Goal: Download file/media

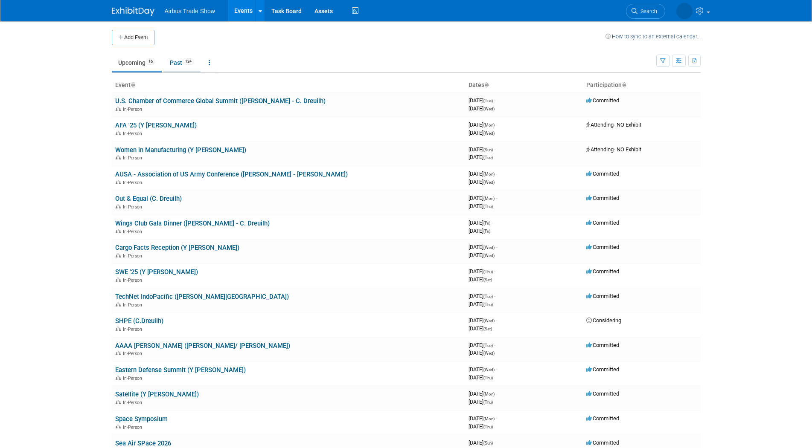
click at [177, 65] on link "Past 124" at bounding box center [181, 63] width 37 height 16
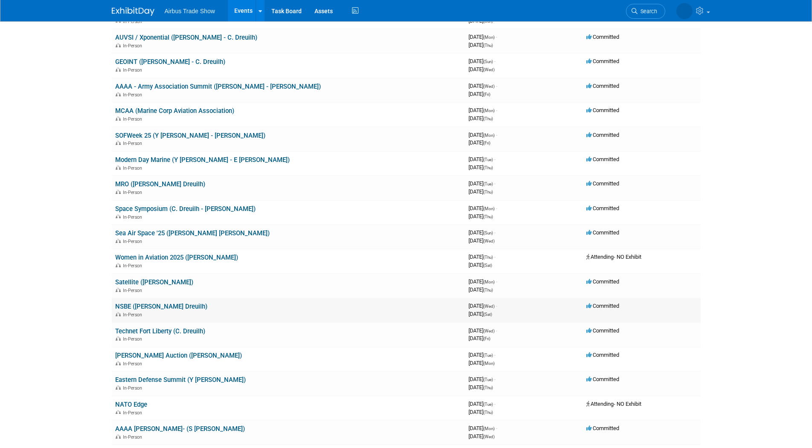
scroll to position [213, 0]
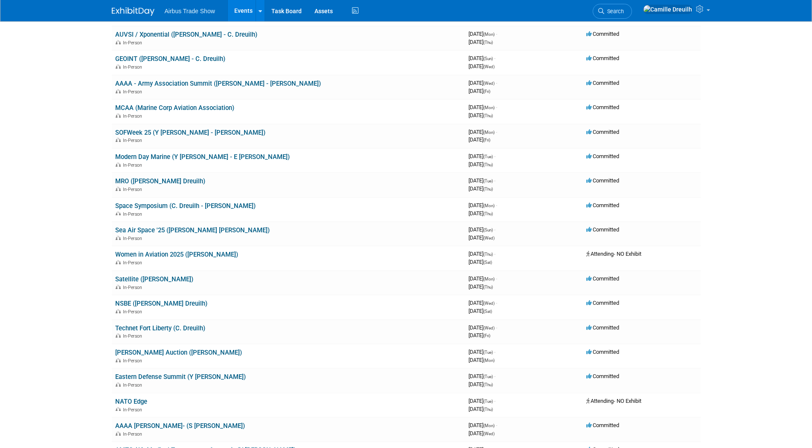
click at [151, 304] on link "NSBE ([PERSON_NAME] Dreuilh)" at bounding box center [161, 304] width 92 height 8
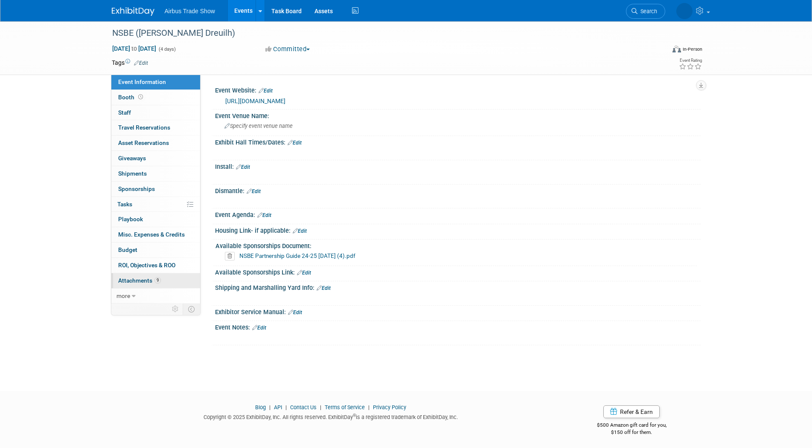
click at [147, 278] on span "Attachments 9" at bounding box center [139, 280] width 43 height 7
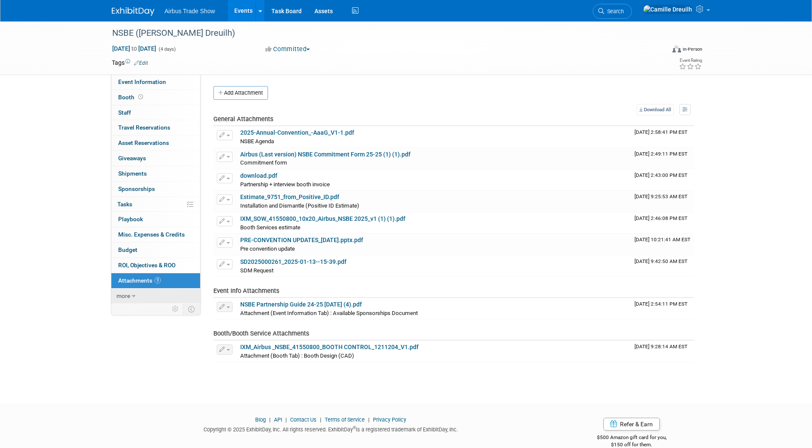
click at [128, 295] on span "more" at bounding box center [123, 296] width 14 height 7
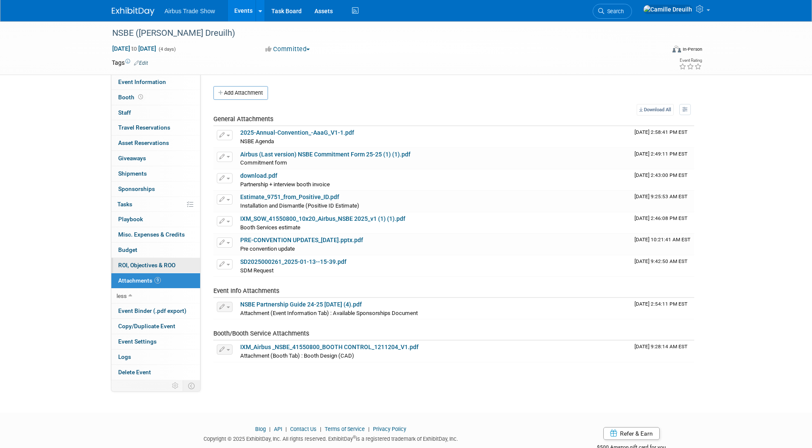
click at [146, 261] on link "0 ROI, Objectives & ROO 0" at bounding box center [155, 265] width 89 height 15
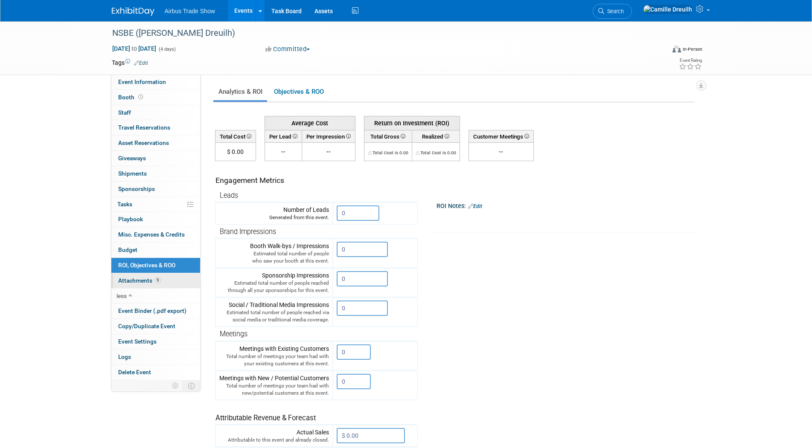
click at [131, 284] on link "9 Attachments 9" at bounding box center [155, 280] width 89 height 15
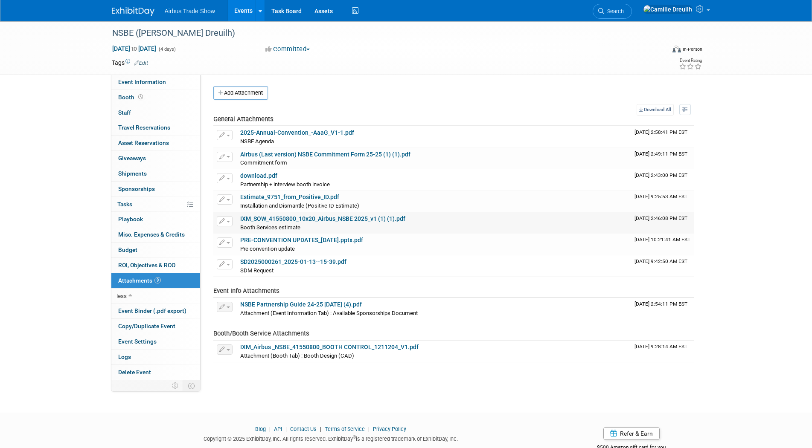
click at [274, 218] on link "IXM_SOW_41550800_10x20_Airbus_NSBE 2025_v1 (1) (1).pdf" at bounding box center [322, 218] width 165 height 7
